Goal: Task Accomplishment & Management: Manage account settings

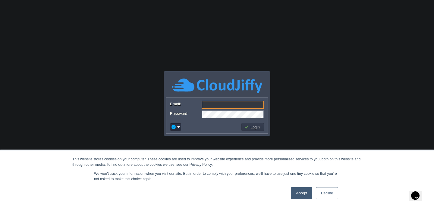
type input "[EMAIL_ADDRESS][DOMAIN_NAME]"
click at [255, 128] on button "Login" at bounding box center [252, 126] width 17 height 5
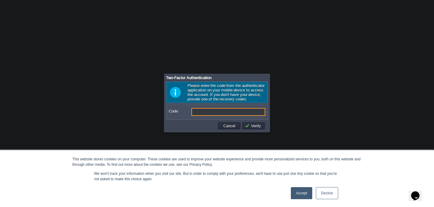
click at [301, 193] on link "Accept" at bounding box center [301, 193] width 21 height 12
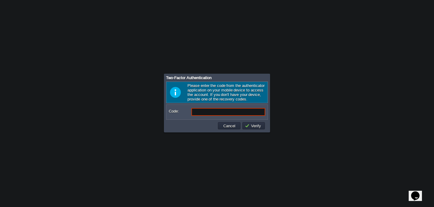
click at [213, 114] on input "Code:" at bounding box center [228, 112] width 74 height 8
type input "o38383"
click at [254, 129] on button "Verify" at bounding box center [254, 125] width 18 height 5
type input "038383"
click at [257, 126] on button "Verify" at bounding box center [254, 125] width 18 height 5
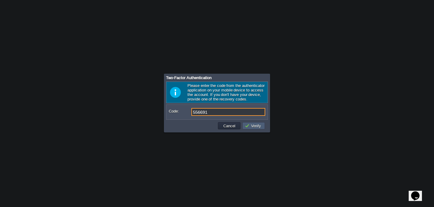
type input "556691"
click at [252, 127] on button "Verify" at bounding box center [254, 125] width 18 height 5
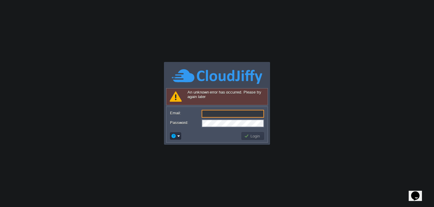
type input "[EMAIL_ADDRESS][DOMAIN_NAME]"
click at [255, 134] on button "Login" at bounding box center [252, 135] width 17 height 5
type input "[EMAIL_ADDRESS][DOMAIN_NAME]"
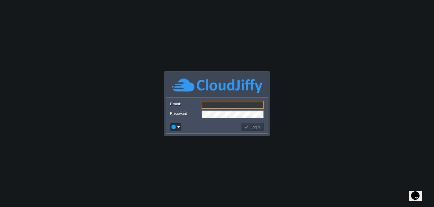
type input "[EMAIL_ADDRESS][DOMAIN_NAME]"
click at [216, 123] on td at bounding box center [204, 127] width 71 height 10
click at [250, 128] on button "Login" at bounding box center [252, 126] width 17 height 5
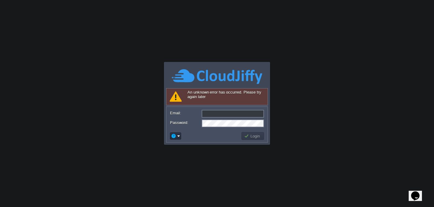
type input "[EMAIL_ADDRESS][DOMAIN_NAME]"
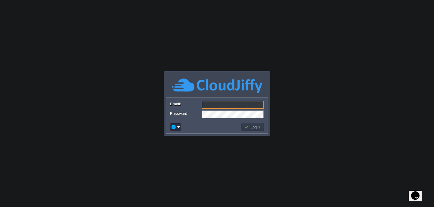
type input "[EMAIL_ADDRESS][DOMAIN_NAME]"
click at [210, 134] on div at bounding box center [217, 135] width 102 height 2
click at [256, 126] on button "Login" at bounding box center [252, 126] width 17 height 5
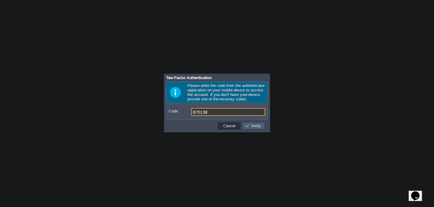
type input "870138"
click at [254, 127] on button "Verify" at bounding box center [254, 125] width 18 height 5
type input "011014"
click at [257, 127] on button "Verify" at bounding box center [254, 125] width 18 height 5
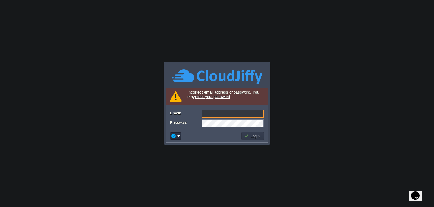
type input "[EMAIL_ADDRESS][DOMAIN_NAME]"
click at [248, 136] on button "Login" at bounding box center [252, 135] width 17 height 5
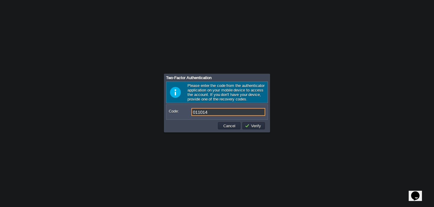
type input "011014"
type input "145438"
click at [251, 124] on button "Verify" at bounding box center [254, 125] width 18 height 5
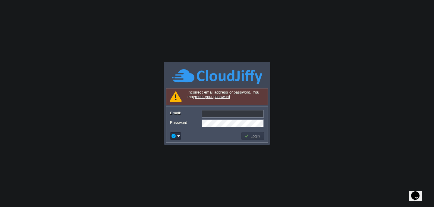
type input "[EMAIL_ADDRESS][DOMAIN_NAME]"
